Goal: Information Seeking & Learning: Find specific fact

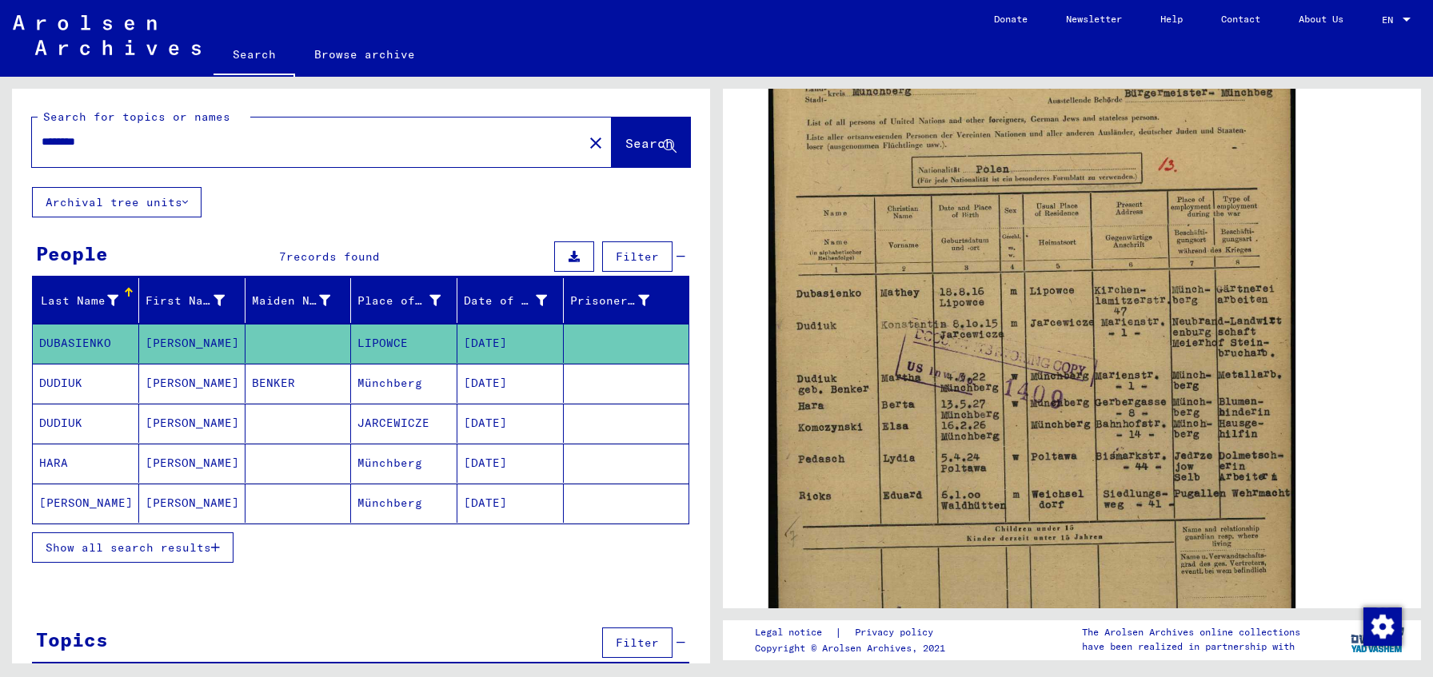
click at [141, 547] on span "Show all search results" at bounding box center [129, 548] width 166 height 14
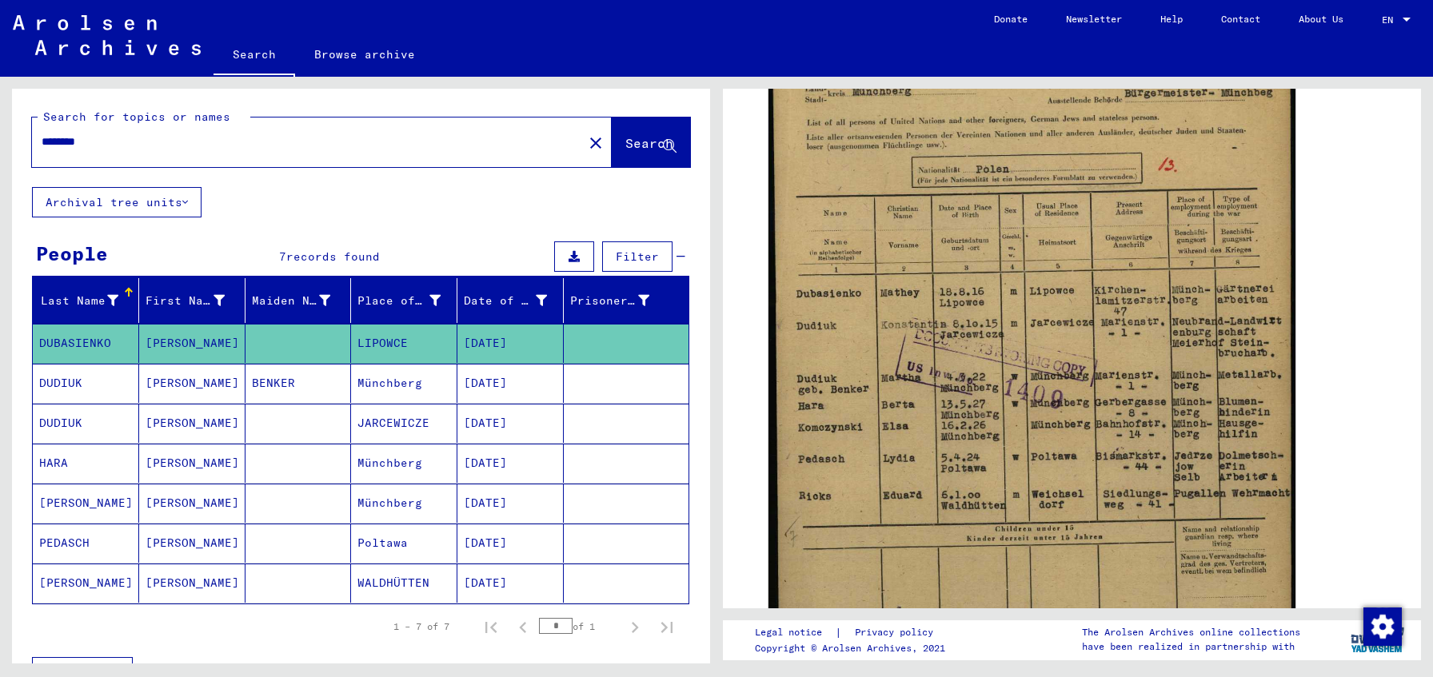
click at [275, 542] on mat-cell at bounding box center [298, 543] width 106 height 39
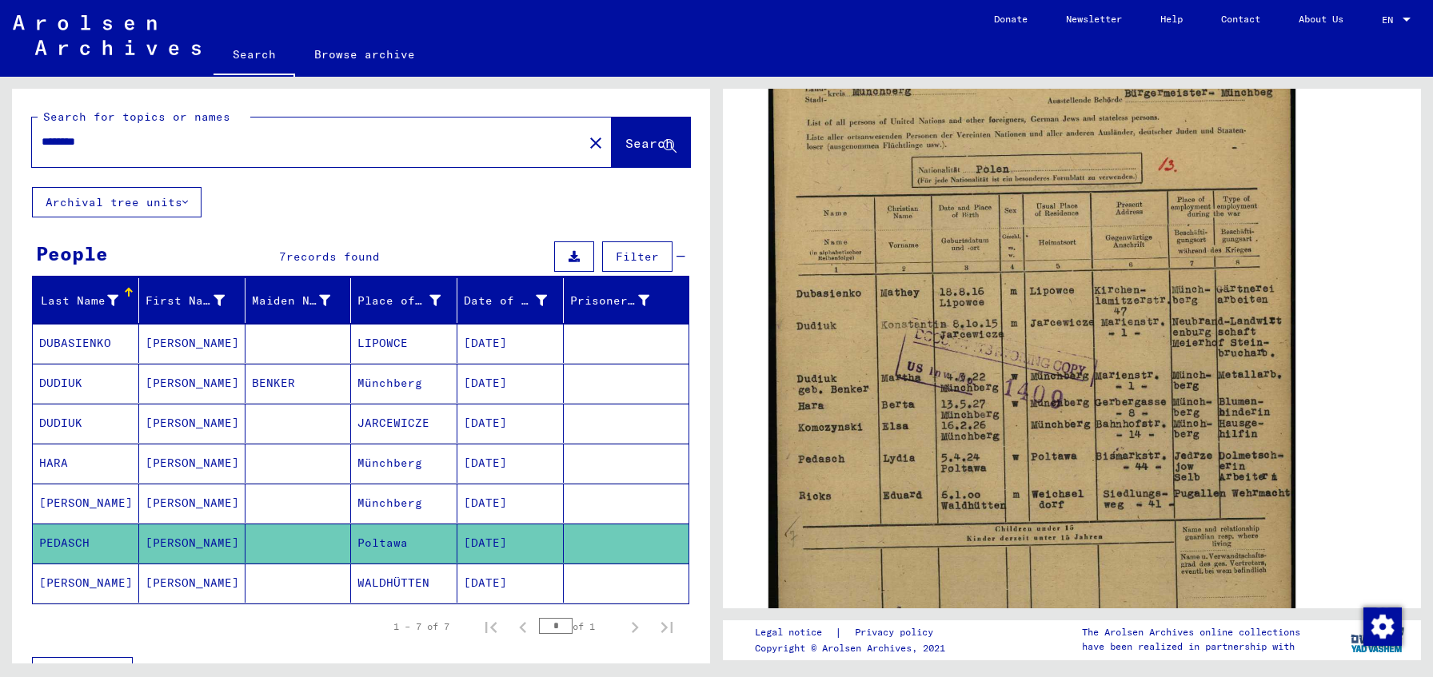
click at [275, 542] on mat-cell at bounding box center [298, 543] width 106 height 39
click at [122, 543] on mat-cell "PEDASCH" at bounding box center [86, 543] width 106 height 39
click at [70, 541] on mat-cell "PEDASCH" at bounding box center [86, 543] width 106 height 39
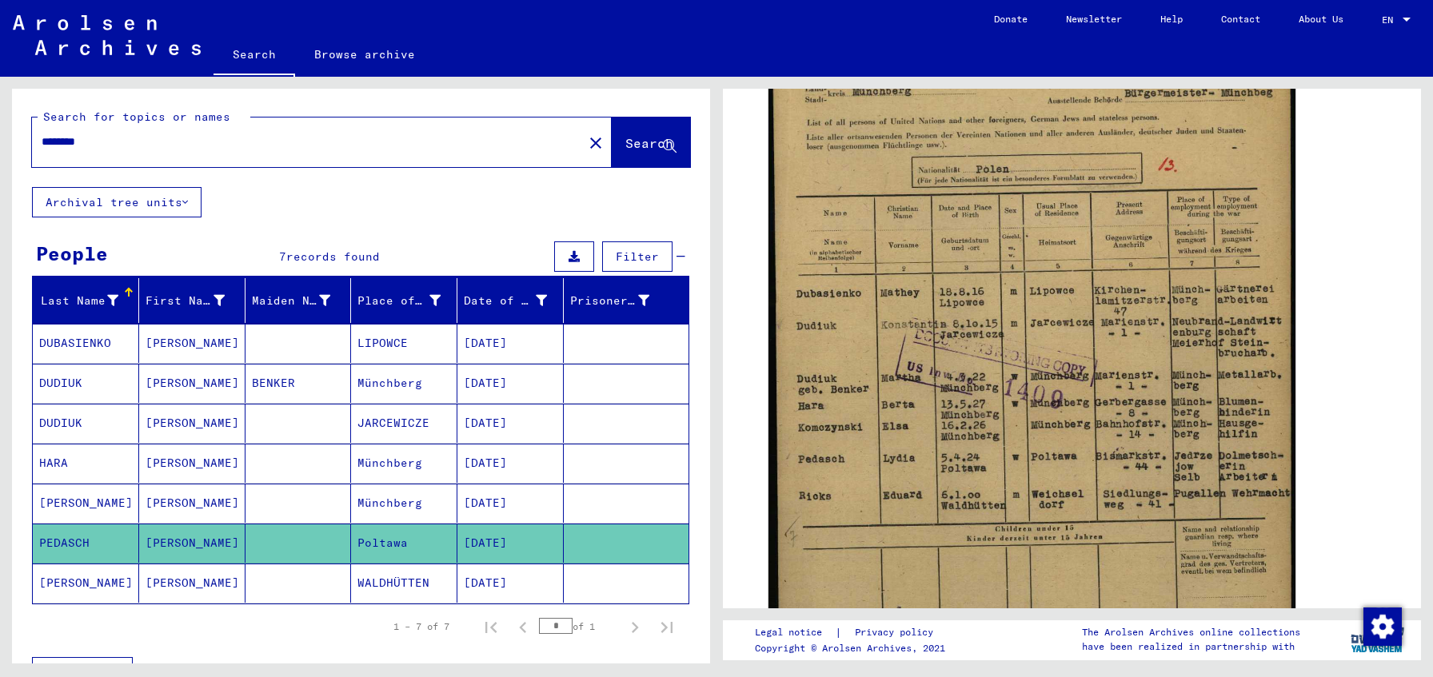
click at [70, 541] on mat-cell "PEDASCH" at bounding box center [86, 543] width 106 height 39
copy mat-cell "PEDASCH"
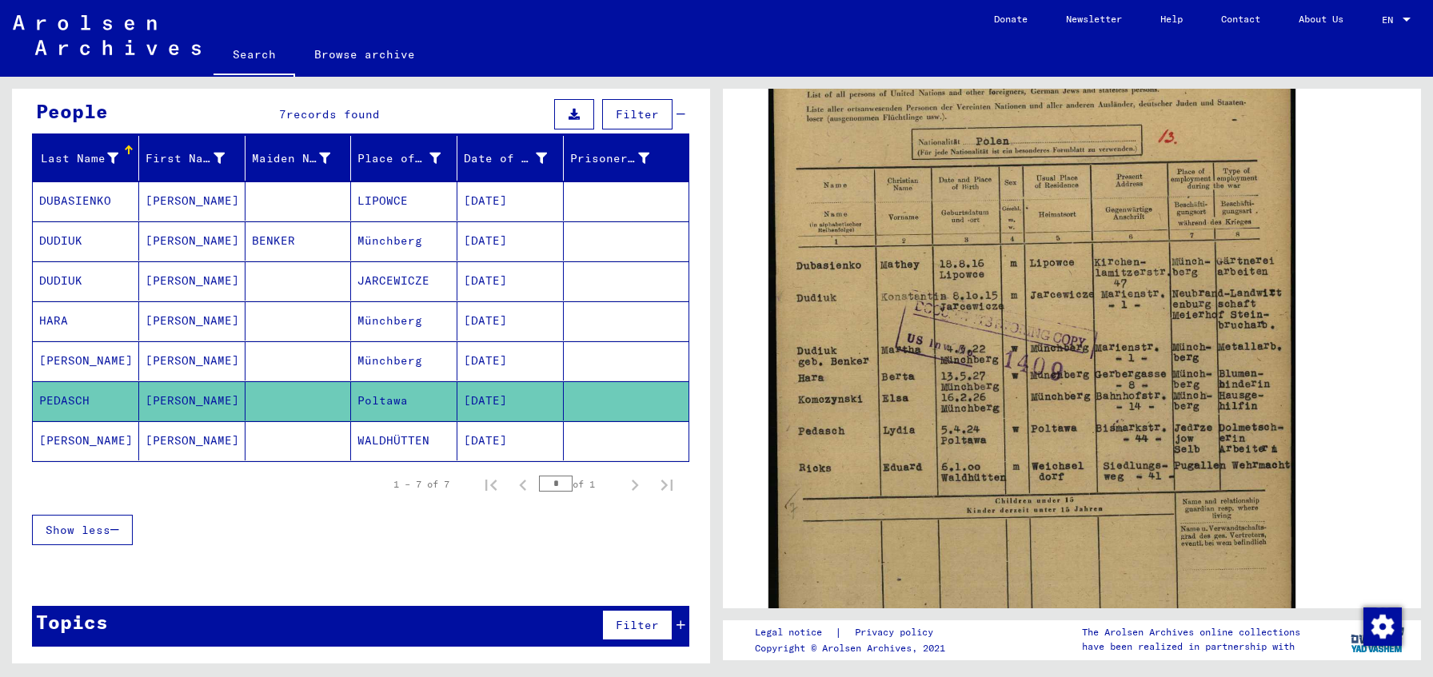
scroll to position [320, 0]
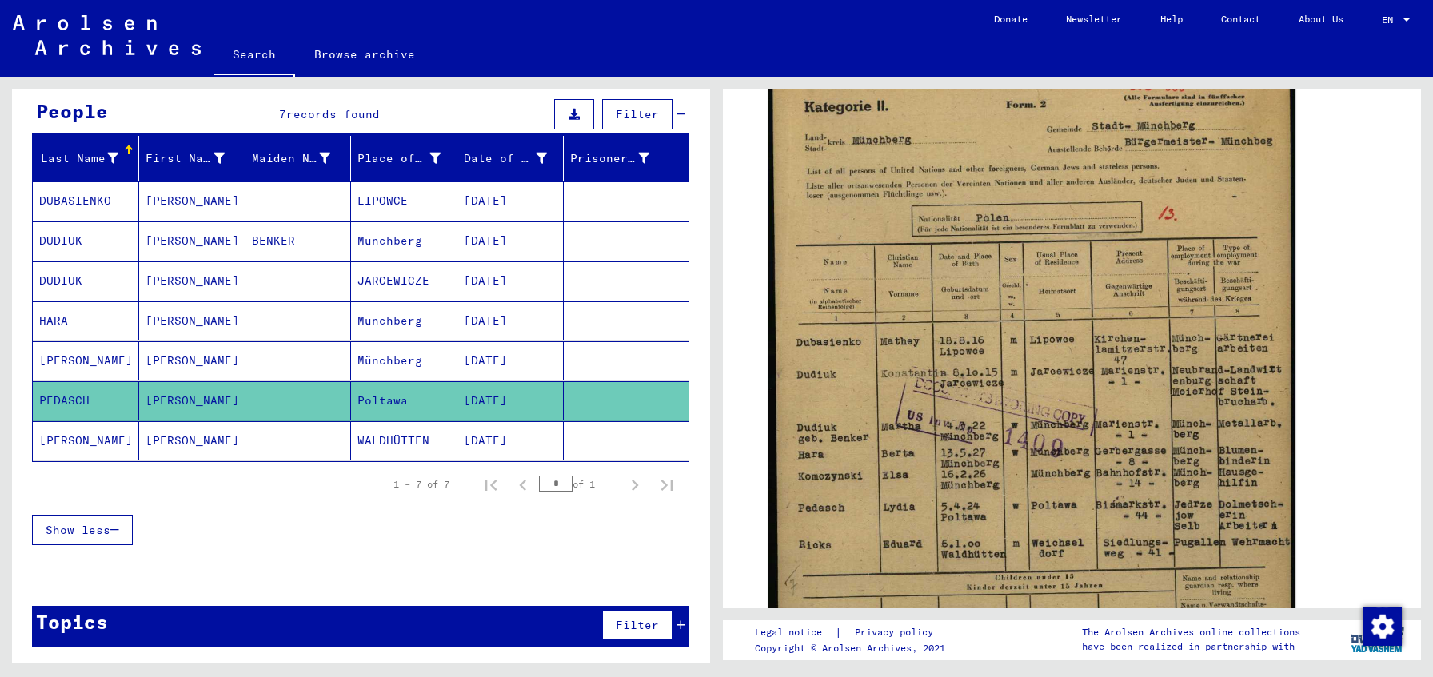
click at [69, 397] on mat-cell "PEDASCH" at bounding box center [86, 400] width 106 height 39
copy mat-cell "PEDASCH"
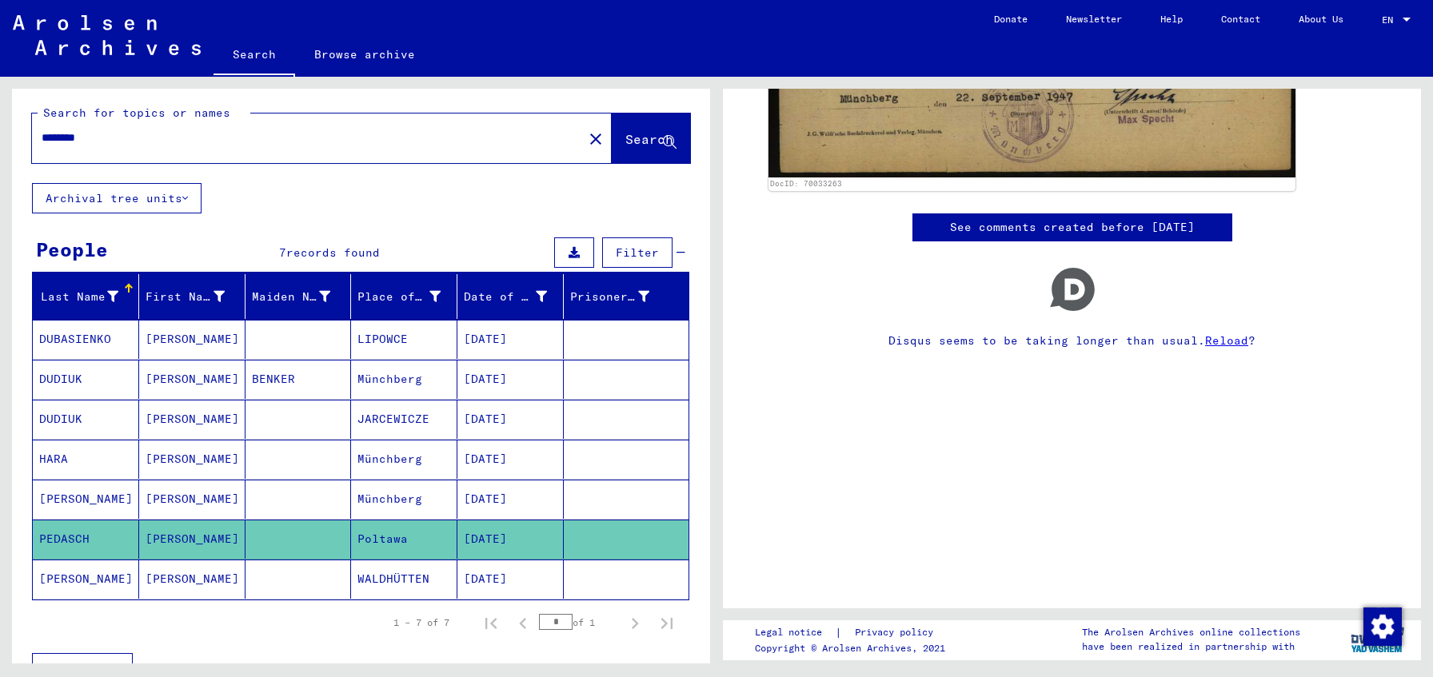
scroll to position [0, 0]
